Goal: Task Accomplishment & Management: Manage account settings

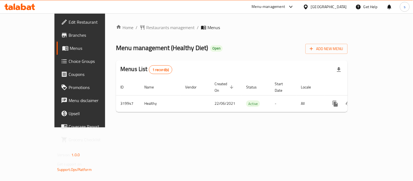
click at [334, 4] on div "[GEOGRAPHIC_DATA]" at bounding box center [329, 7] width 36 height 6
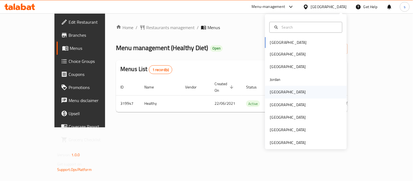
click at [270, 91] on div "[GEOGRAPHIC_DATA]" at bounding box center [288, 92] width 36 height 6
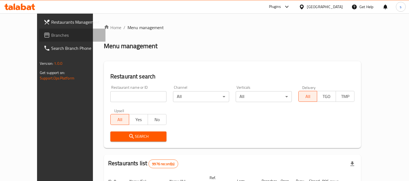
click at [51, 34] on span "Branches" at bounding box center [76, 35] width 50 height 7
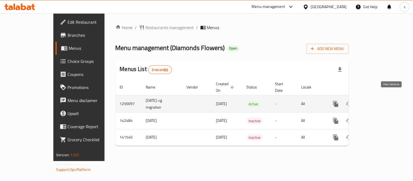
click at [379, 101] on icon "enhanced table" at bounding box center [375, 104] width 7 height 7
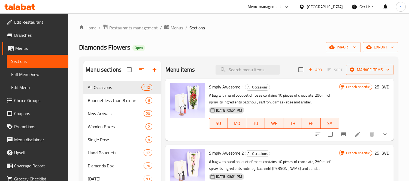
click at [32, 99] on span "Choice Groups" at bounding box center [39, 100] width 50 height 7
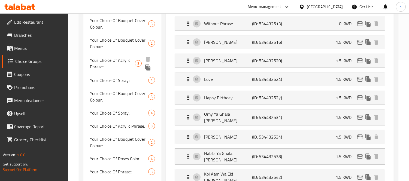
scroll to position [91, 0]
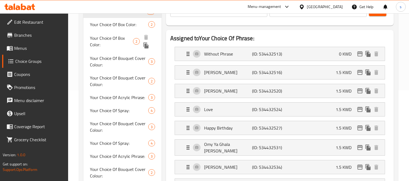
click at [108, 40] on span "Your Choice Of Box Color:" at bounding box center [111, 41] width 43 height 13
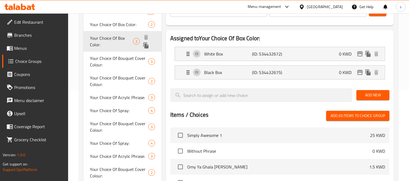
type input "Your Choice Of Box Color:"
type input "اختيارك من لون الصندوق:"
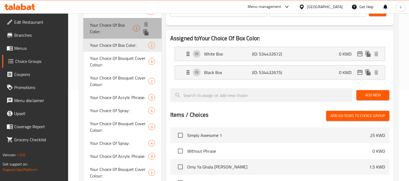
click at [119, 22] on span "Your Choice Of Box Color:" at bounding box center [111, 28] width 43 height 13
type input "1"
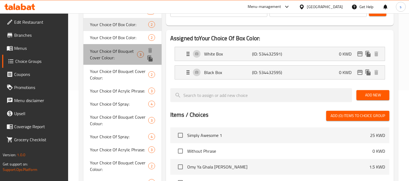
click at [99, 53] on span "Your Choice Of Bouquet Cover Colour:" at bounding box center [113, 54] width 47 height 13
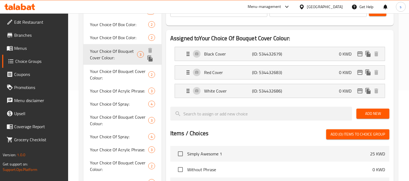
type input "Your Choice Of Bouquet Cover Colour:"
type input "أختيارك من لون غلاف البوكيه:"
click at [106, 65] on div "Your Choice Of Bouquet Cover Colour: 2" at bounding box center [122, 74] width 78 height 21
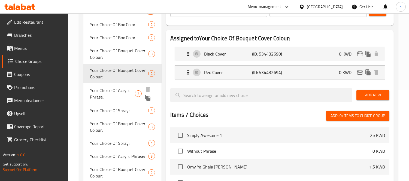
click at [103, 89] on span "Your Choice Of Acrylic Phrase:" at bounding box center [112, 93] width 45 height 13
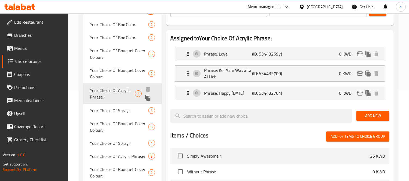
type input "Your Choice Of Acrylic Phrase:"
type input "أختيارك من العبارة الأكريليك:"
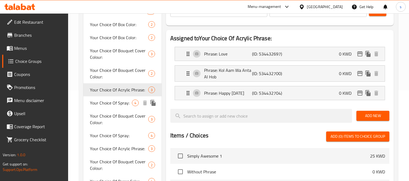
click at [106, 105] on span "Your Choice Of Spray:" at bounding box center [111, 103] width 42 height 7
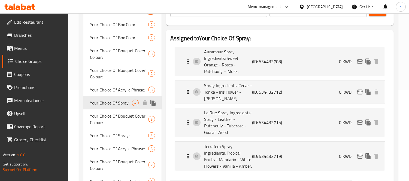
type input "Your Choice Of Spray:"
type input "أختيارك من الرشوش:"
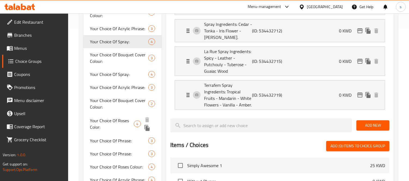
scroll to position [151, 0]
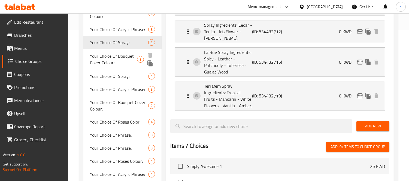
click at [99, 62] on span "Your Choice Of Bouquet Cover Colour:" at bounding box center [113, 59] width 47 height 13
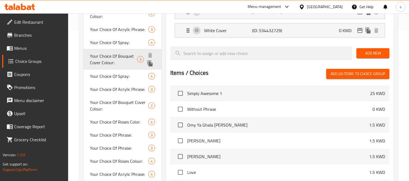
type input "Your Choice Of Bouquet Cover Colour:"
type input "اختيارك من لون غلاف البوكيه:"
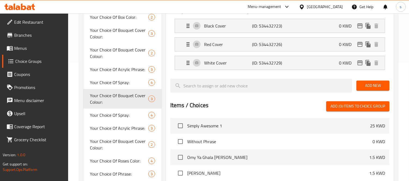
scroll to position [121, 0]
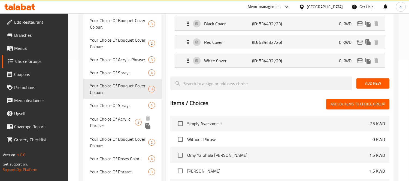
click at [119, 112] on div "Your Choice Of Acrylic Phrase: 3" at bounding box center [122, 122] width 78 height 21
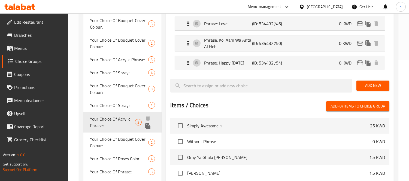
type input "Your Choice Of Acrylic Phrase:"
type input "اختيارك من العبارة الأكريليك:"
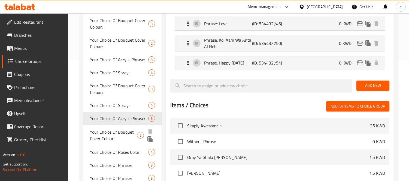
click at [122, 136] on span "Your Choice Of Bouquet Cover Colour:" at bounding box center [113, 135] width 47 height 13
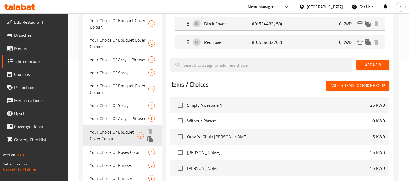
type input "Your Choice Of Bouquet Cover Colour:"
type input "اختيارك من لون غلاف البوكيه:"
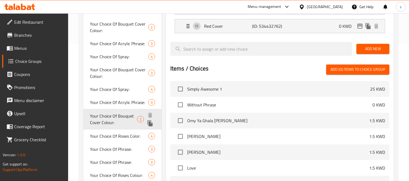
scroll to position [151, 0]
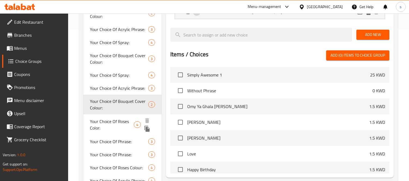
click at [112, 123] on span "Your Choice Of Roses Color:" at bounding box center [112, 124] width 44 height 13
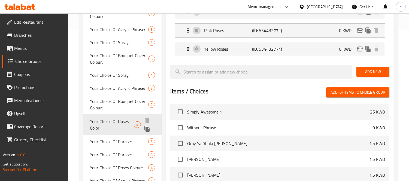
type input "Your Choice Of Roses Color:"
type input "إختيارك من لون الورد:"
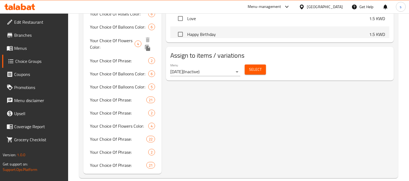
scroll to position [331, 0]
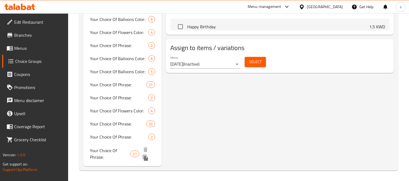
click at [112, 159] on span "Your Choice Of Phrase:" at bounding box center [110, 153] width 40 height 13
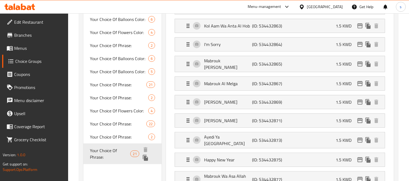
type input "Your Choice Of Phrase:"
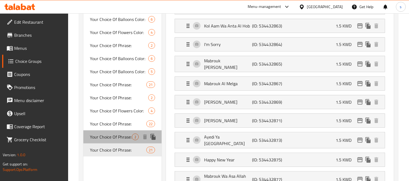
click at [109, 136] on span "Your Choice Of Phrase:" at bounding box center [111, 137] width 42 height 7
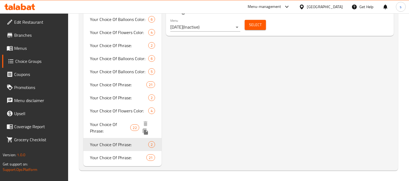
click at [110, 123] on span "Your Choice Of Phrase:" at bounding box center [110, 127] width 40 height 13
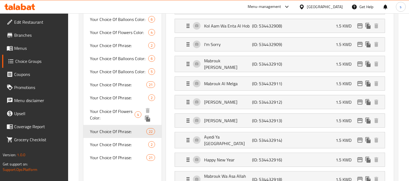
type input "إختيارك من العبارة:"
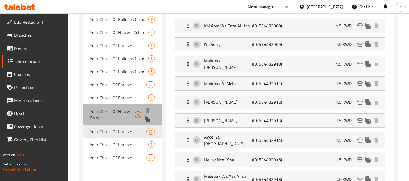
click at [116, 113] on span "Your Choice Of Flowers Color:" at bounding box center [112, 114] width 45 height 13
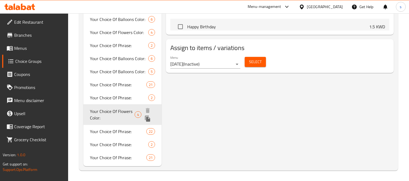
type input "Your Choice Of Flowers Color:"
type input "إختيارك من لون الورد:"
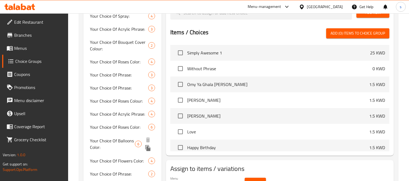
scroll to position [240, 0]
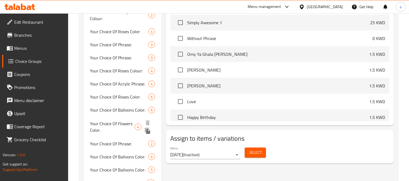
click at [101, 117] on div "Your Choice Of Flowers Color: 4" at bounding box center [122, 127] width 78 height 21
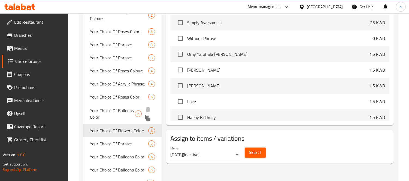
click at [120, 111] on span "Your Choice Of Balloons Color:" at bounding box center [112, 113] width 45 height 13
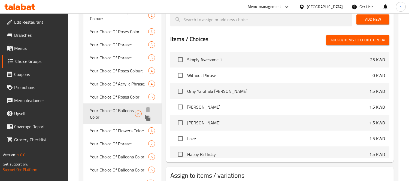
type input "Your Choice Of Balloons Color:"
type input "إختيارك من لون البالونات:"
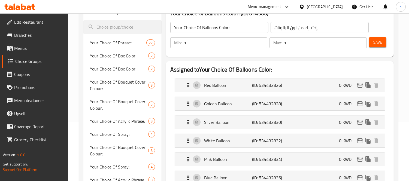
scroll to position [59, 0]
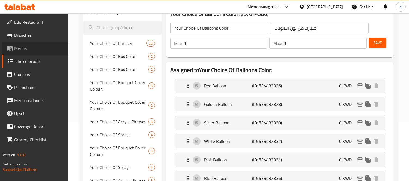
click at [23, 47] on span "Menus" at bounding box center [39, 48] width 50 height 7
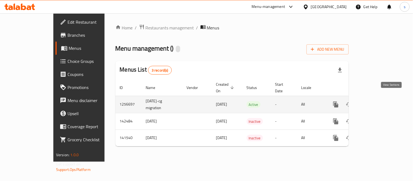
click at [379, 101] on icon "enhanced table" at bounding box center [375, 104] width 7 height 7
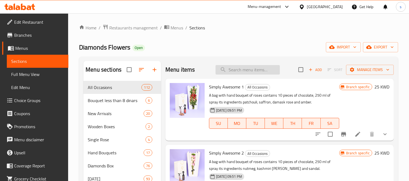
click at [250, 71] on input "search" at bounding box center [247, 70] width 64 height 10
paste input "golden bars"
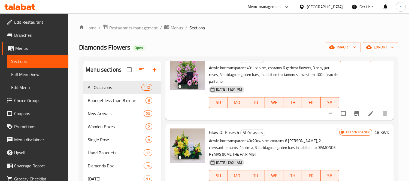
scroll to position [151, 0]
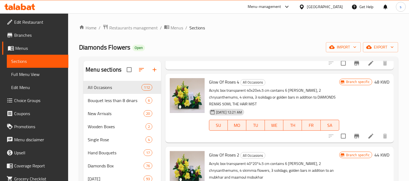
type input "golden bars"
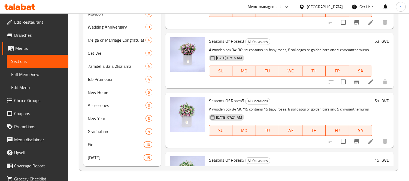
scroll to position [154, 0]
click at [367, 86] on icon at bounding box center [370, 82] width 7 height 7
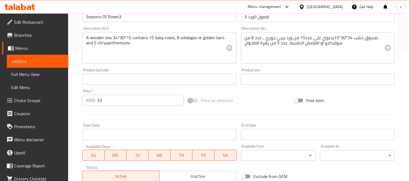
scroll to position [120, 0]
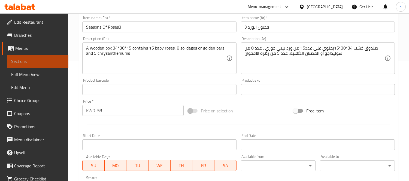
click at [42, 64] on span "Sections" at bounding box center [37, 61] width 53 height 7
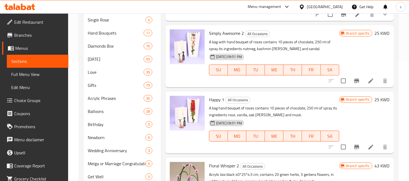
scroll to position [76, 0]
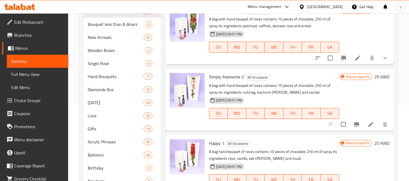
click at [337, 7] on div "[GEOGRAPHIC_DATA]" at bounding box center [325, 7] width 36 height 6
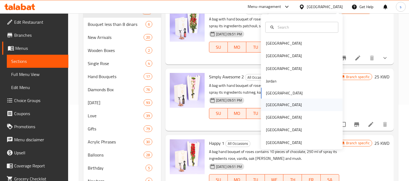
click at [270, 105] on div "[GEOGRAPHIC_DATA]" at bounding box center [284, 105] width 36 height 6
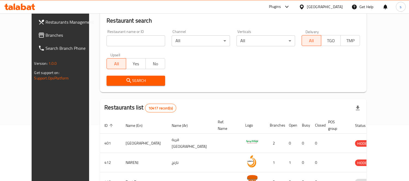
scroll to position [46, 0]
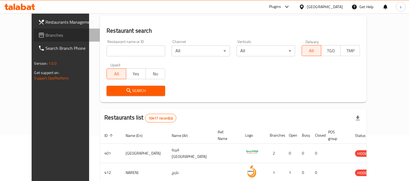
click at [46, 37] on span "Branches" at bounding box center [71, 35] width 50 height 7
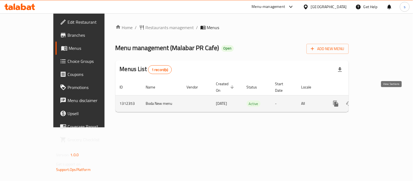
click at [378, 101] on icon "enhanced table" at bounding box center [375, 103] width 5 height 5
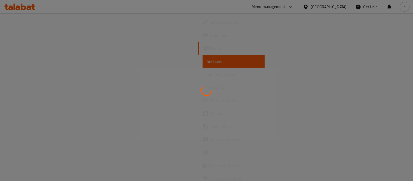
click at [43, 100] on div at bounding box center [206, 90] width 413 height 181
click at [44, 100] on div at bounding box center [206, 90] width 413 height 181
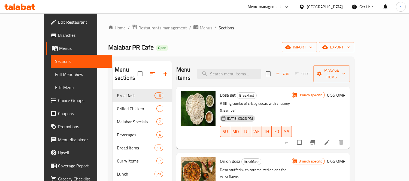
click at [58, 100] on span "Choice Groups" at bounding box center [83, 100] width 50 height 7
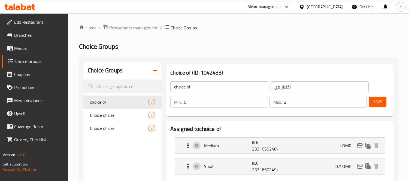
scroll to position [60, 0]
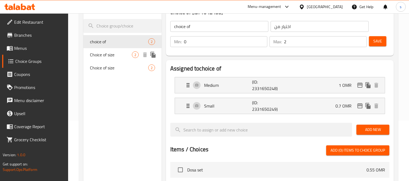
click at [111, 57] on span "Choice of size" at bounding box center [111, 54] width 42 height 7
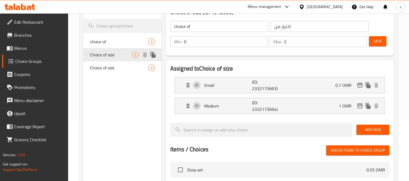
type input "Choice of size"
type input "اختيار الحجم"
type input "2"
click at [109, 69] on span "Choice of size" at bounding box center [111, 68] width 42 height 7
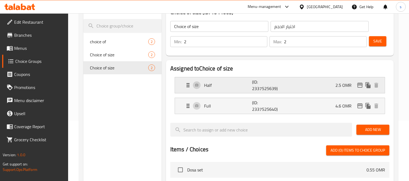
click at [188, 86] on icon "Expand" at bounding box center [188, 85] width 7 height 7
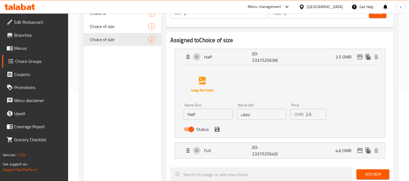
scroll to position [91, 0]
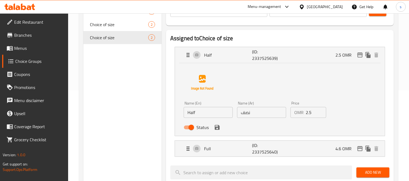
click at [165, 123] on div "Assigned to Choice of size Half (ID: 2337525639) 2.5 OMR Name (En) Half Name (E…" at bounding box center [280, 173] width 232 height 290
click at [107, 111] on div "Choice Groups choice of 2 Choice of size 2 Choice of size 2" at bounding box center [122, 163] width 78 height 385
click at [156, 130] on div "Choice Groups choice of 2 Choice of size 2 Choice of size 2" at bounding box center [122, 163] width 78 height 385
click at [187, 150] on icon "Expand" at bounding box center [188, 148] width 7 height 7
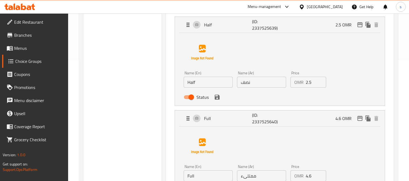
scroll to position [151, 0]
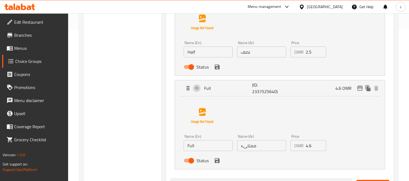
click at [127, 119] on div "Choice Groups choice of 2 Choice of size 2 Choice of size 2" at bounding box center [122, 140] width 78 height 458
drag, startPoint x: 259, startPoint y: 146, endPoint x: 239, endPoint y: 146, distance: 20.4
click at [239, 146] on input "ممتلىء" at bounding box center [261, 145] width 49 height 11
click at [142, 122] on div "Choice Groups choice of 2 Choice of size 2 Choice of size 2" at bounding box center [122, 140] width 78 height 458
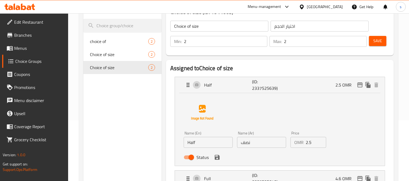
scroll to position [60, 0]
drag, startPoint x: 108, startPoint y: 55, endPoint x: 54, endPoint y: 54, distance: 54.5
click at [108, 55] on span "Choice of size" at bounding box center [111, 54] width 42 height 7
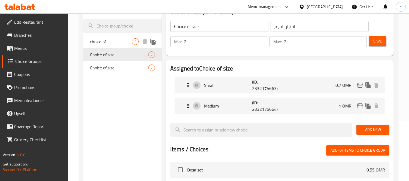
click at [99, 44] on span "choice of" at bounding box center [111, 41] width 42 height 7
type input "choice of"
type input "اختيار من"
type input "0"
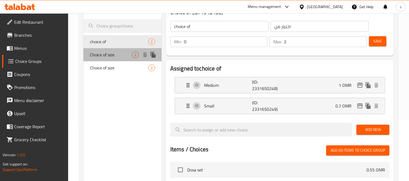
click at [104, 54] on span "Choice of size" at bounding box center [111, 54] width 42 height 7
type input "Choice of size"
type input "اختيار الحجم"
type input "2"
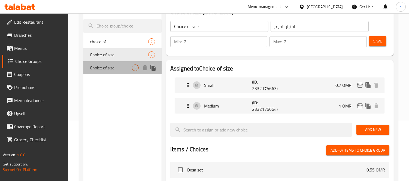
click at [104, 66] on span "Choice of size" at bounding box center [111, 68] width 42 height 7
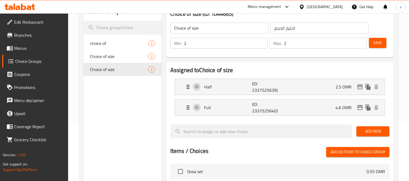
scroll to position [26, 0]
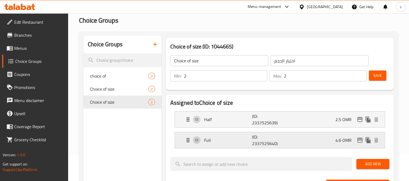
click at [185, 139] on icon "Expand" at bounding box center [188, 140] width 7 height 7
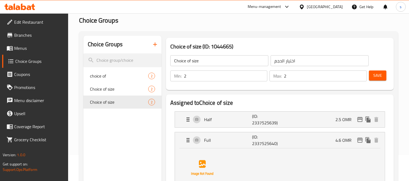
click at [42, 64] on span "Choice Groups" at bounding box center [39, 61] width 49 height 7
drag, startPoint x: 199, startPoint y: 47, endPoint x: 169, endPoint y: 47, distance: 30.5
click at [169, 47] on div "Choice of size (ID: 1044665) Choice of size ​ اختيار الحجم ​ Min: 2 ​ Max: 2 ​ …" at bounding box center [280, 64] width 228 height 52
click at [108, 87] on span "Choice of size" at bounding box center [111, 89] width 42 height 7
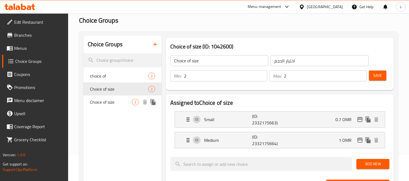
click at [106, 102] on span "Choice of size" at bounding box center [111, 102] width 42 height 7
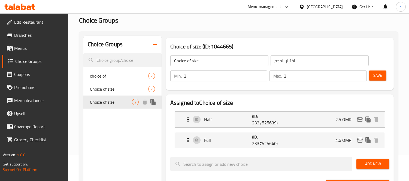
click at [113, 101] on span "Choice of size" at bounding box center [111, 102] width 42 height 7
click at [108, 91] on span "Choice of size" at bounding box center [111, 89] width 42 height 7
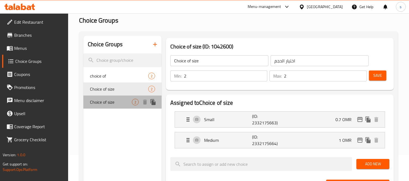
click at [110, 103] on span "Choice of size" at bounding box center [111, 102] width 42 height 7
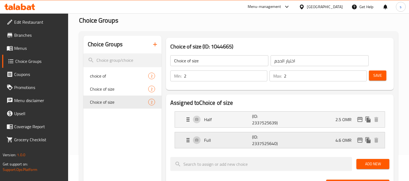
click at [189, 142] on icon "Expand" at bounding box center [188, 140] width 7 height 7
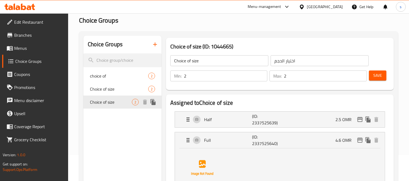
click at [114, 106] on div "Choice of size 2" at bounding box center [122, 102] width 78 height 13
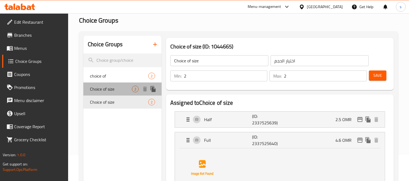
click at [105, 92] on span "Choice of size" at bounding box center [111, 89] width 42 height 7
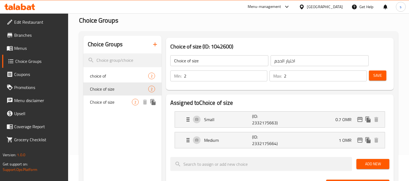
click at [106, 101] on span "Choice of size" at bounding box center [111, 102] width 42 height 7
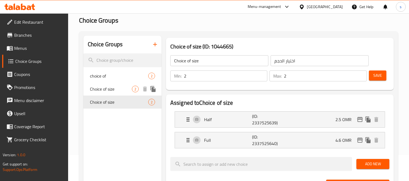
click at [118, 89] on span "Choice of size" at bounding box center [111, 89] width 42 height 7
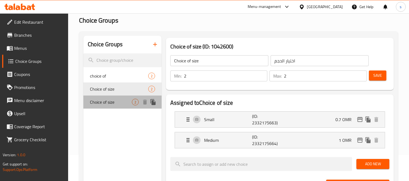
click at [113, 103] on span "Choice of size" at bounding box center [111, 102] width 42 height 7
